Goal: Information Seeking & Learning: Learn about a topic

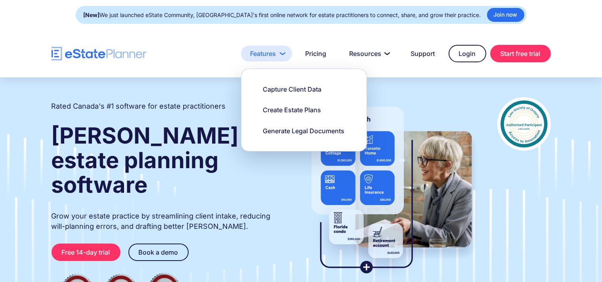
click at [275, 53] on link "Features" at bounding box center [266, 54] width 51 height 16
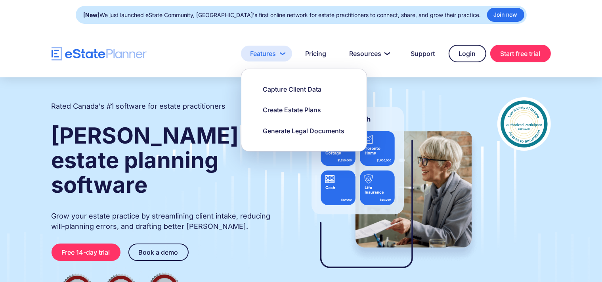
click at [280, 53] on link "Features" at bounding box center [266, 54] width 51 height 16
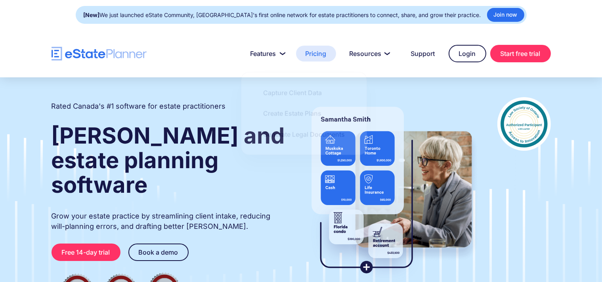
click at [321, 54] on link "Pricing" at bounding box center [316, 54] width 40 height 16
